Goal: Information Seeking & Learning: Learn about a topic

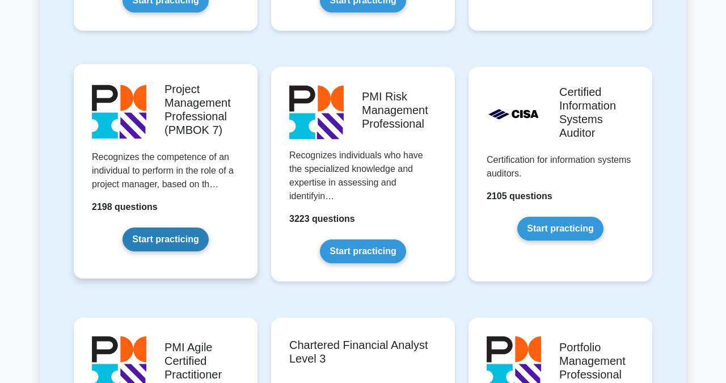
scroll to position [945, 0]
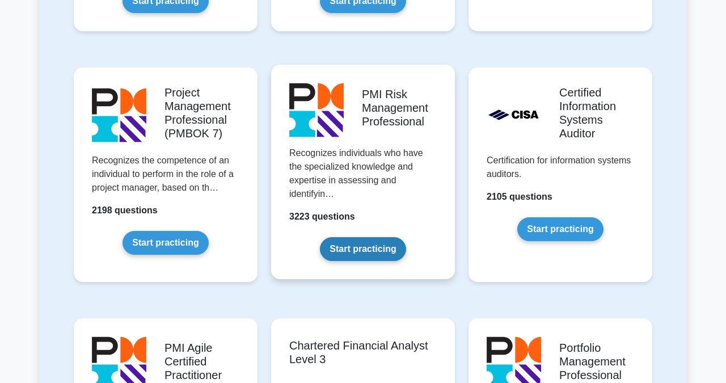
click at [355, 237] on link "Start practicing" at bounding box center [363, 249] width 86 height 24
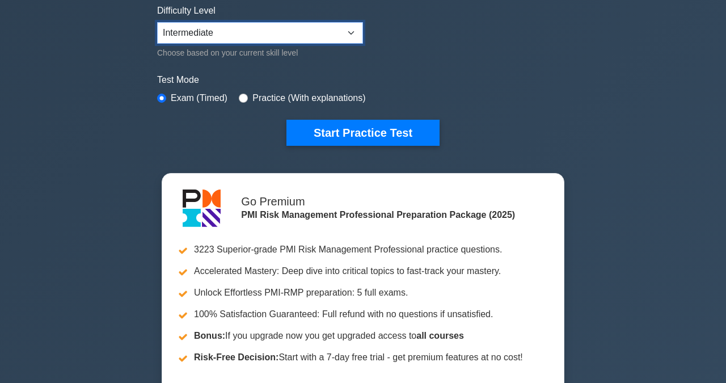
scroll to position [287, 0]
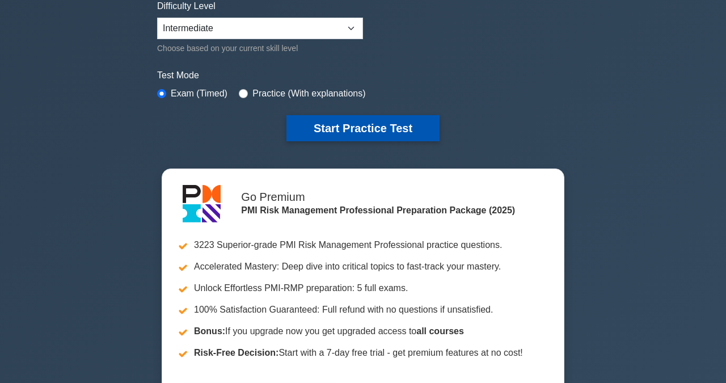
click at [357, 127] on button "Start Practice Test" at bounding box center [363, 128] width 153 height 26
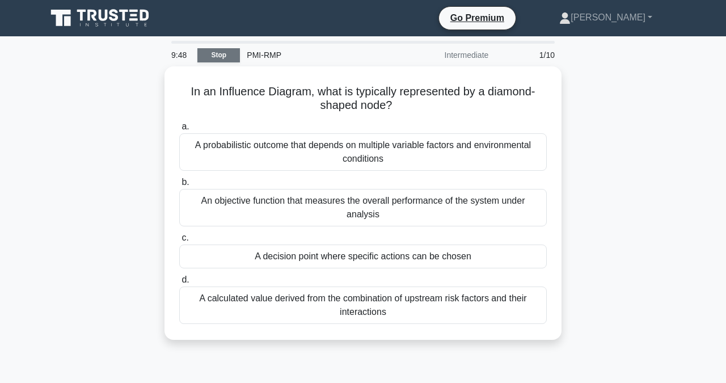
click at [221, 56] on link "Stop" at bounding box center [218, 55] width 43 height 14
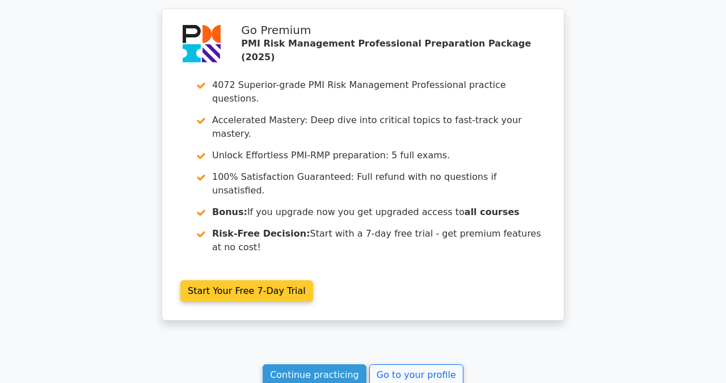
scroll to position [957, 0]
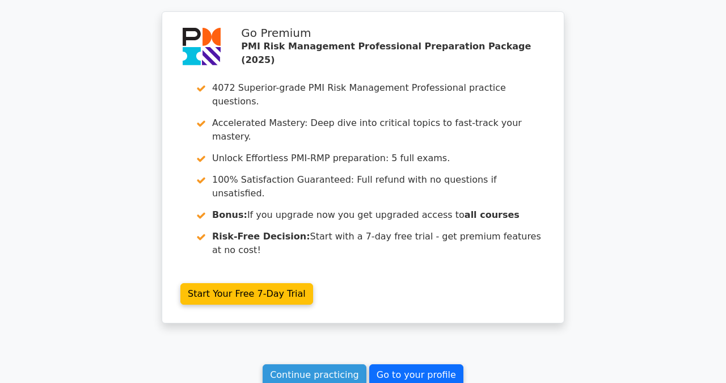
click at [405, 364] on link "Go to your profile" at bounding box center [416, 375] width 94 height 22
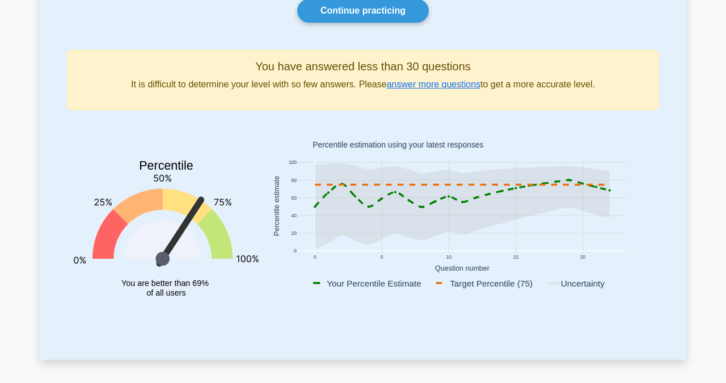
scroll to position [115, 0]
click at [432, 84] on link "answer more questions" at bounding box center [434, 84] width 94 height 10
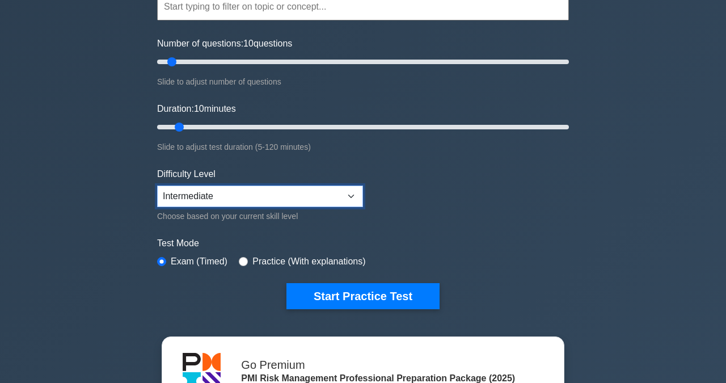
scroll to position [121, 0]
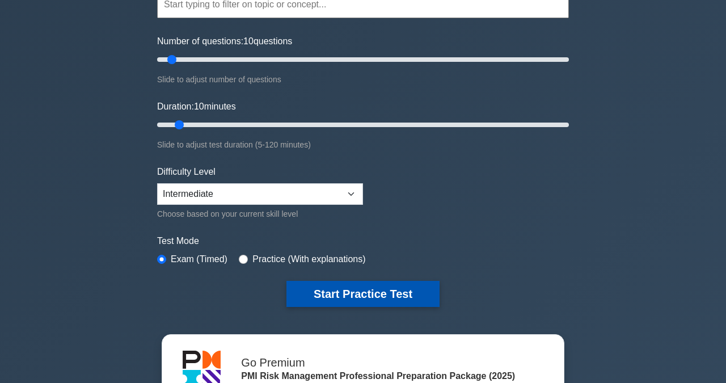
click at [342, 294] on button "Start Practice Test" at bounding box center [363, 294] width 153 height 26
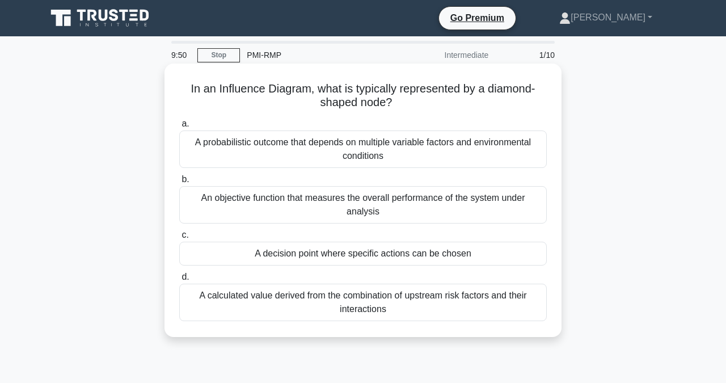
click at [310, 258] on div "A decision point where specific actions can be chosen" at bounding box center [363, 254] width 368 height 24
click at [179, 239] on input "c. A decision point where specific actions can be chosen" at bounding box center [179, 234] width 0 height 7
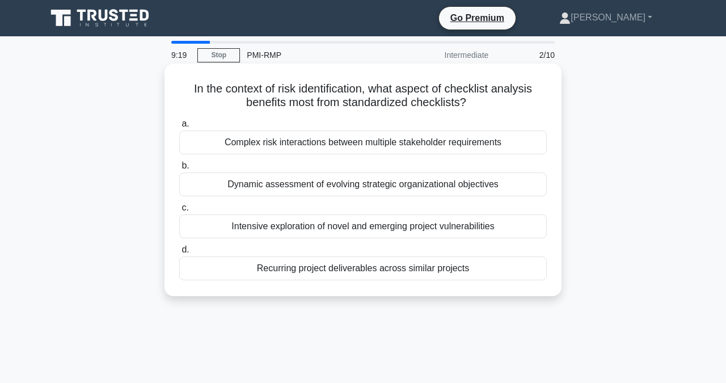
click at [315, 146] on div "Complex risk interactions between multiple stakeholder requirements" at bounding box center [363, 142] width 368 height 24
click at [179, 128] on input "a. Complex risk interactions between multiple stakeholder requirements" at bounding box center [179, 123] width 0 height 7
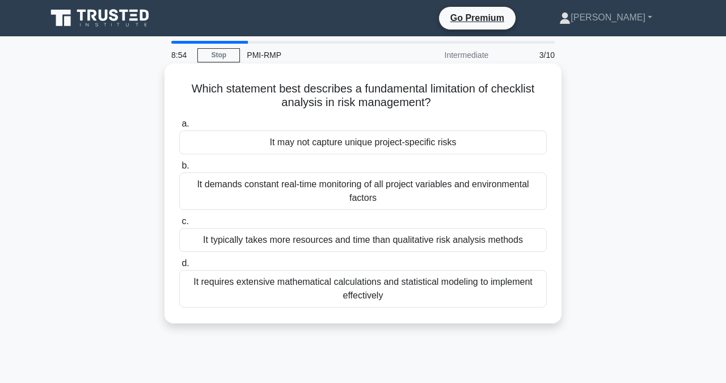
click at [338, 146] on div "It may not capture unique project-specific risks" at bounding box center [363, 142] width 368 height 24
click at [179, 128] on input "a. It may not capture unique project-specific risks" at bounding box center [179, 123] width 0 height 7
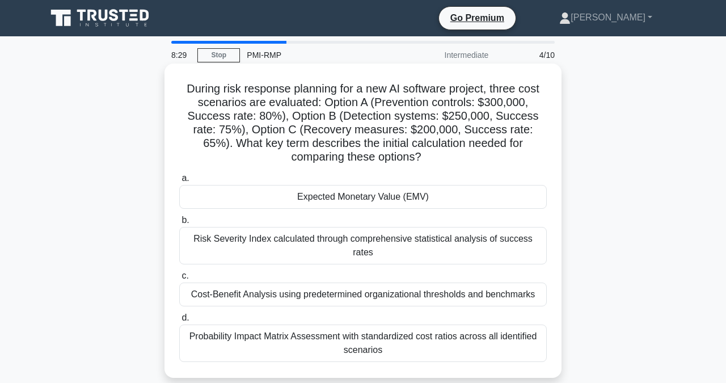
click at [266, 197] on div "Expected Monetary Value (EMV)" at bounding box center [363, 197] width 368 height 24
click at [179, 182] on input "a. Expected Monetary Value (EMV)" at bounding box center [179, 178] width 0 height 7
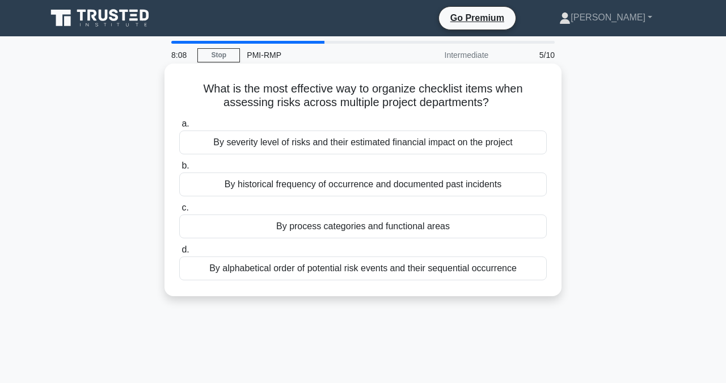
click at [322, 146] on div "By severity level of risks and their estimated financial impact on the project" at bounding box center [363, 142] width 368 height 24
click at [179, 128] on input "a. By severity level of risks and their estimated financial impact on the proje…" at bounding box center [179, 123] width 0 height 7
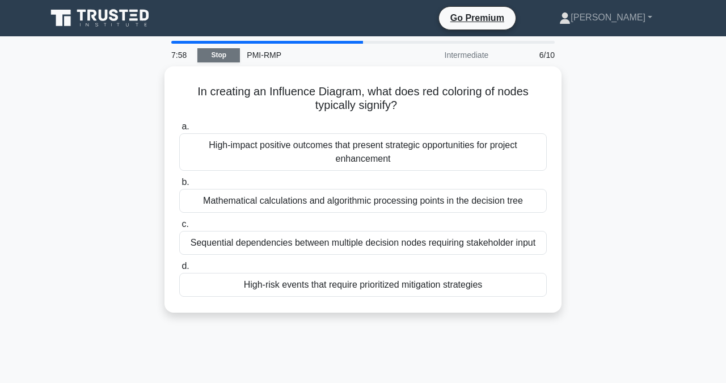
click at [217, 56] on link "Stop" at bounding box center [218, 55] width 43 height 14
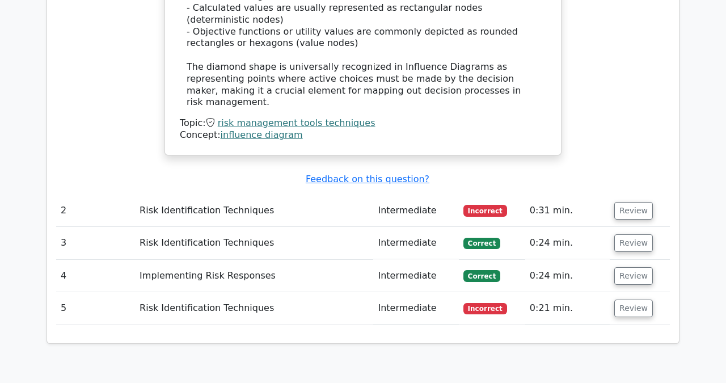
scroll to position [1336, 0]
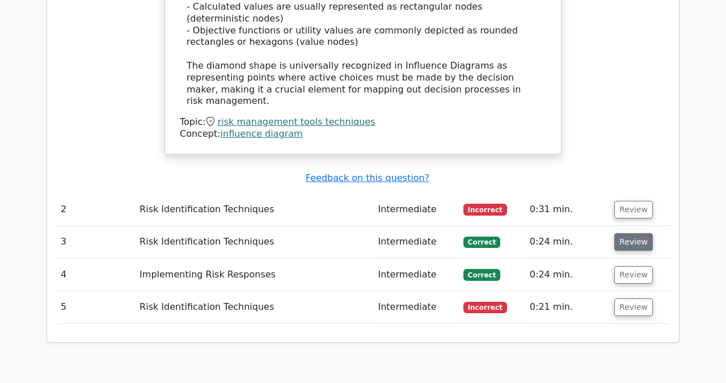
click at [628, 233] on button "Review" at bounding box center [633, 242] width 39 height 18
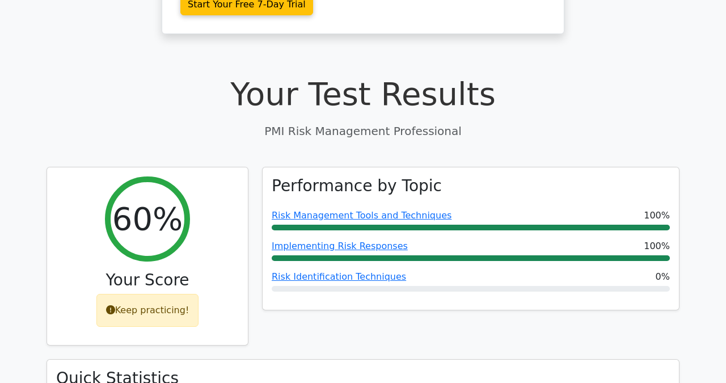
scroll to position [323, 0]
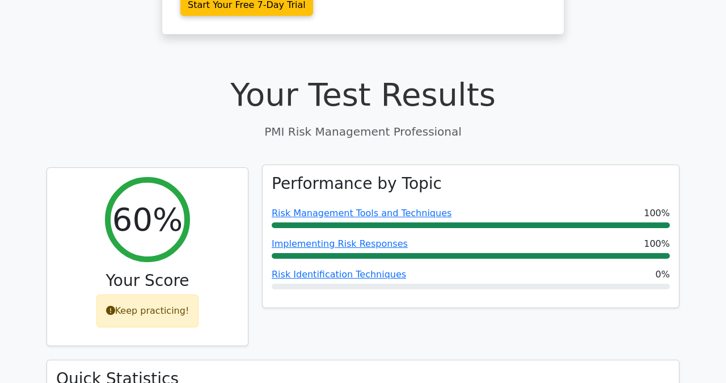
click at [437, 249] on div "Performance by Topic Risk Management Tools and Techniques 100% Implementing Ris…" at bounding box center [471, 236] width 416 height 143
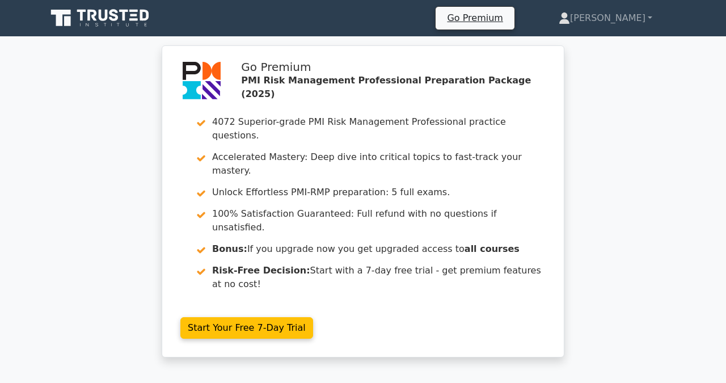
scroll to position [0, 0]
click at [90, 18] on icon at bounding box center [92, 15] width 9 height 11
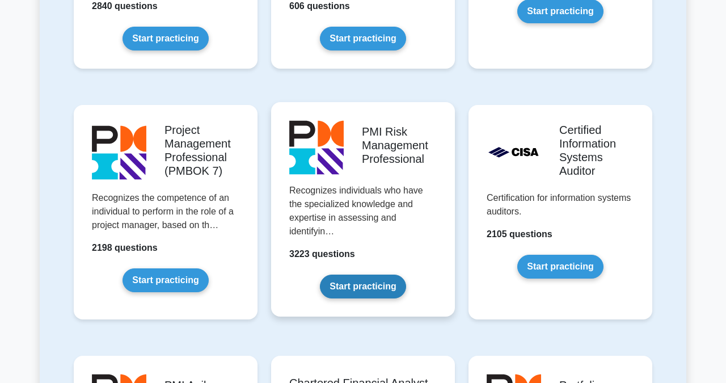
scroll to position [907, 0]
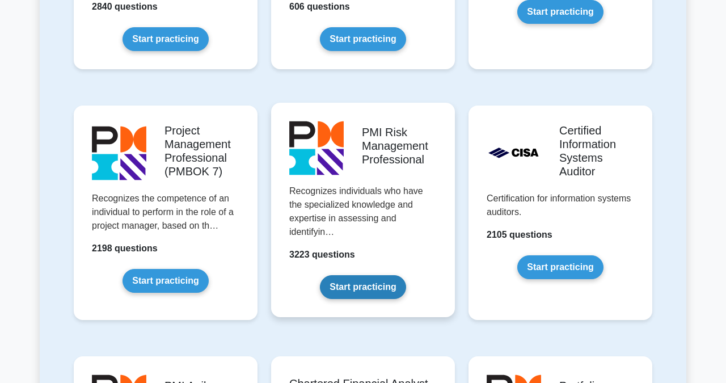
click at [352, 275] on link "Start practicing" at bounding box center [363, 287] width 86 height 24
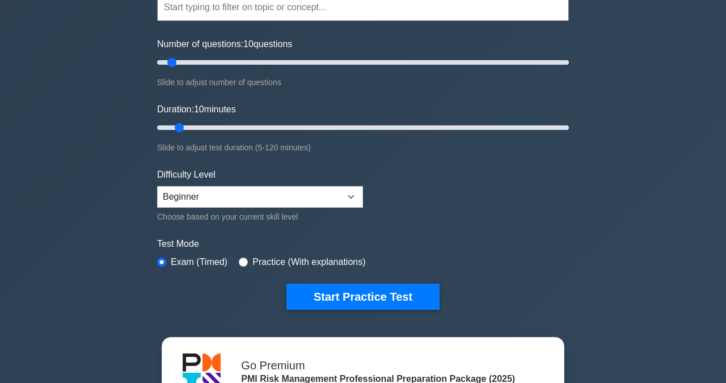
scroll to position [144, 0]
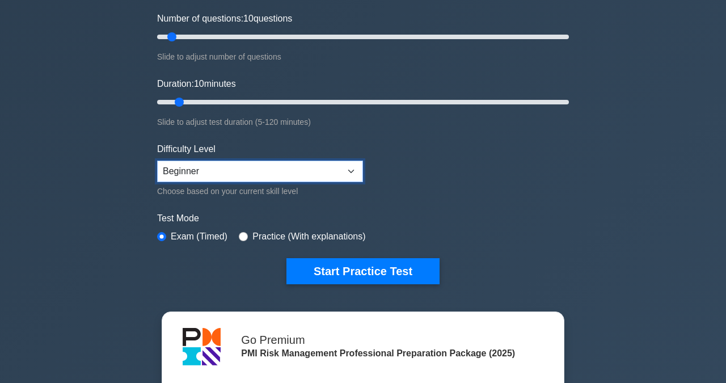
click at [349, 172] on select "Beginner Intermediate Expert" at bounding box center [260, 172] width 206 height 22
select select "expert"
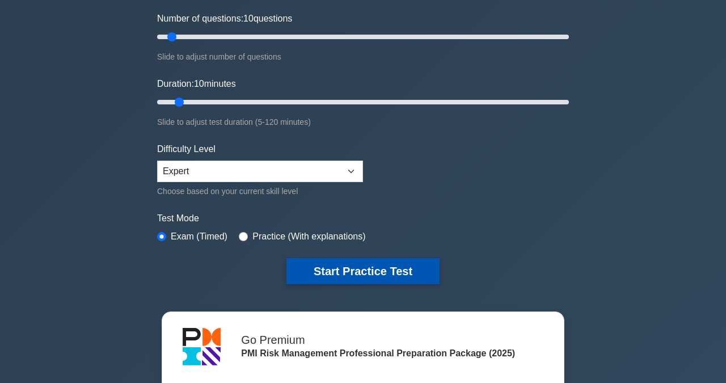
click at [353, 271] on button "Start Practice Test" at bounding box center [363, 271] width 153 height 26
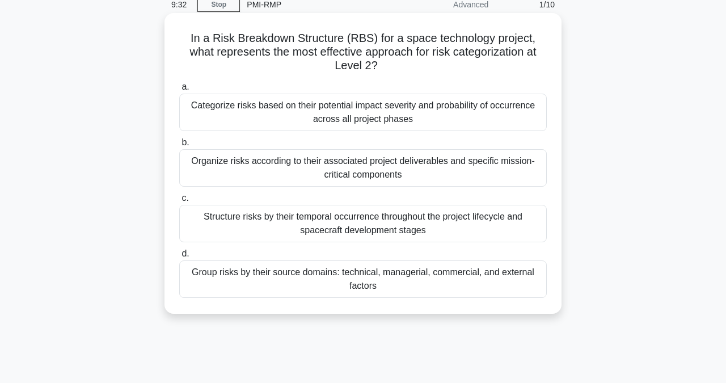
scroll to position [44, 0]
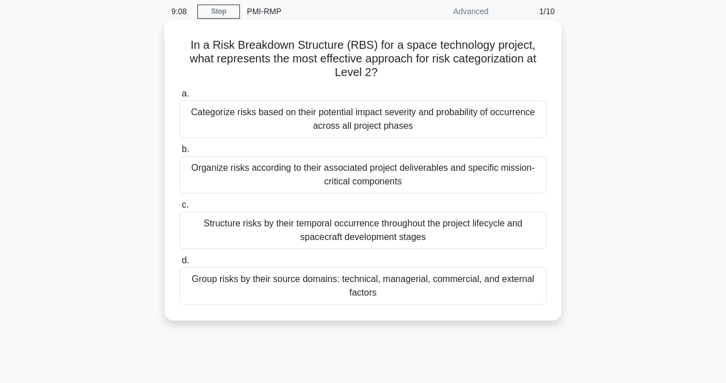
click at [361, 231] on div "Structure risks by their temporal occurrence throughout the project lifecycle a…" at bounding box center [363, 230] width 368 height 37
click at [179, 209] on input "c. Structure risks by their temporal occurrence throughout the project lifecycl…" at bounding box center [179, 204] width 0 height 7
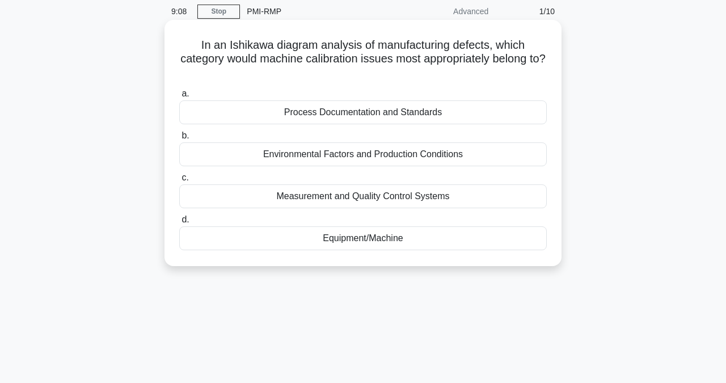
scroll to position [0, 0]
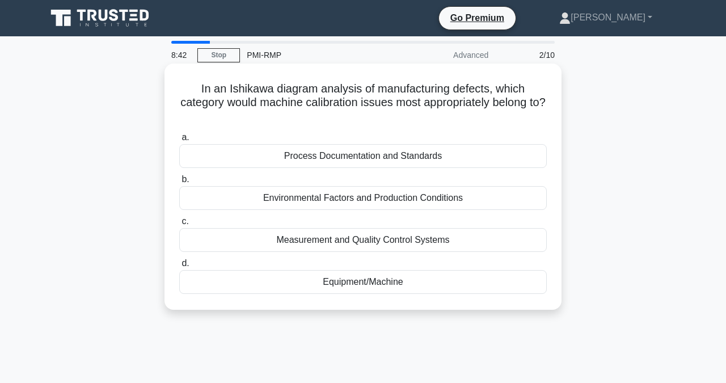
click at [361, 250] on div "Measurement and Quality Control Systems" at bounding box center [363, 240] width 368 height 24
click at [179, 225] on input "c. Measurement and Quality Control Systems" at bounding box center [179, 221] width 0 height 7
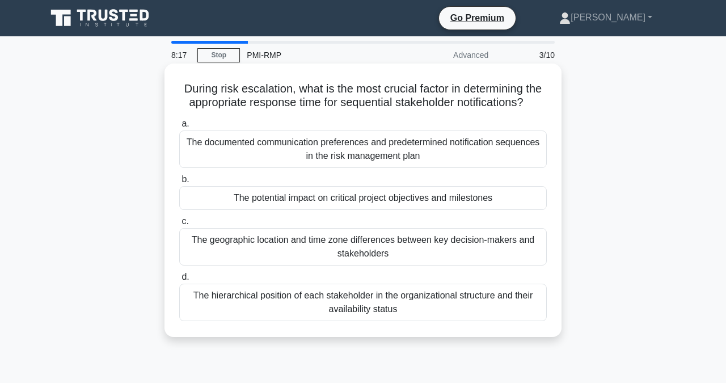
click at [295, 304] on div "The hierarchical position of each stakeholder in the organizational structure a…" at bounding box center [363, 302] width 368 height 37
click at [179, 281] on input "d. The hierarchical position of each stakeholder in the organizational structur…" at bounding box center [179, 276] width 0 height 7
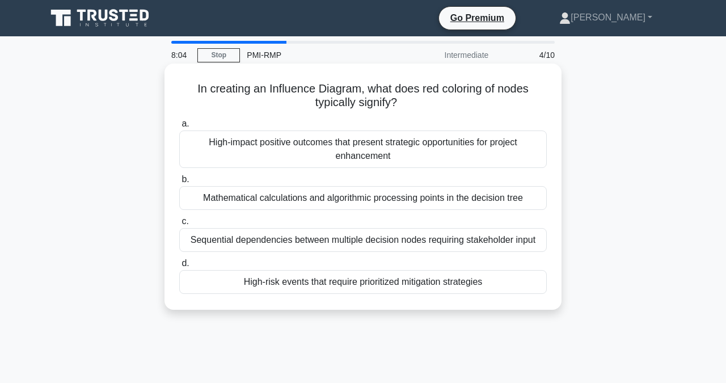
click at [317, 238] on div "Sequential dependencies between multiple decision nodes requiring stakeholder i…" at bounding box center [363, 240] width 368 height 24
click at [179, 225] on input "c. Sequential dependencies between multiple decision nodes requiring stakeholde…" at bounding box center [179, 221] width 0 height 7
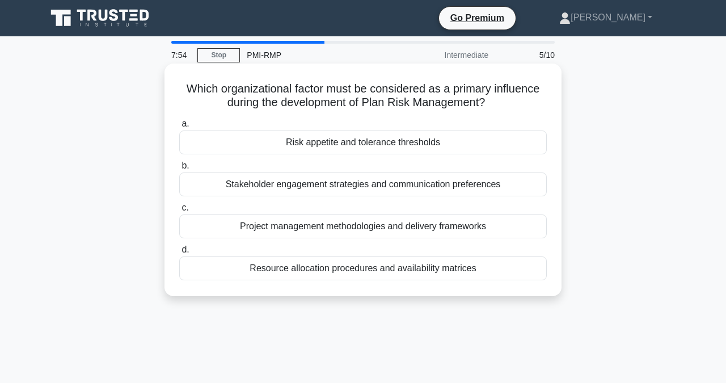
click at [349, 148] on div "Risk appetite and tolerance thresholds" at bounding box center [363, 142] width 368 height 24
click at [179, 128] on input "a. Risk appetite and tolerance thresholds" at bounding box center [179, 123] width 0 height 7
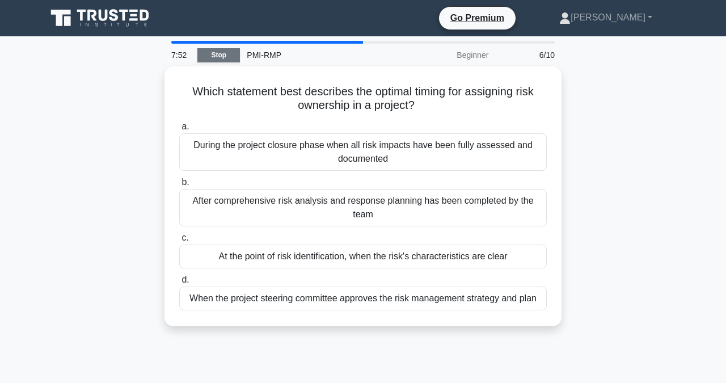
click at [214, 56] on link "Stop" at bounding box center [218, 55] width 43 height 14
